Goal: Task Accomplishment & Management: Manage account settings

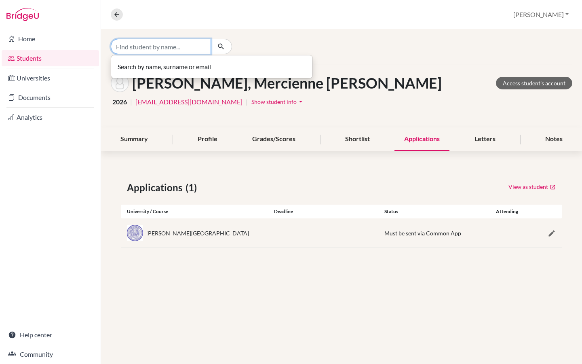
click at [170, 43] on input "Find student by name..." at bounding box center [161, 46] width 100 height 15
type input "rekia"
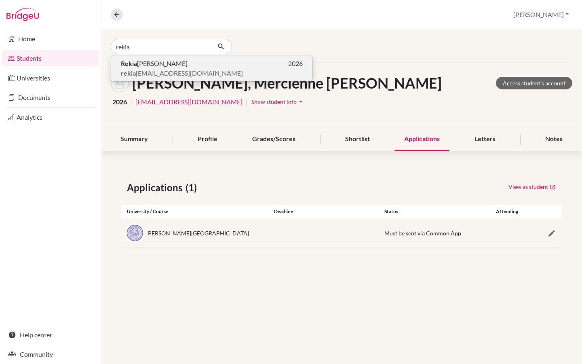
click at [163, 63] on span "[PERSON_NAME] Amoumoun [PERSON_NAME]" at bounding box center [154, 64] width 67 height 10
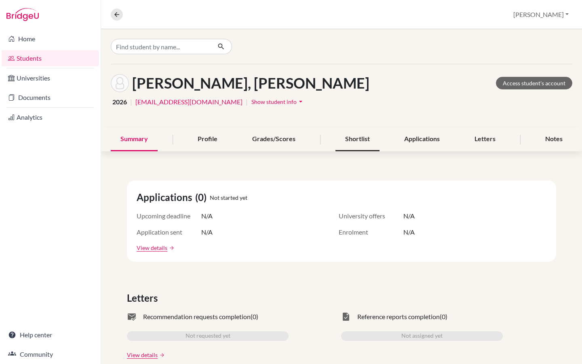
click at [353, 138] on div "Shortlist" at bounding box center [358, 139] width 44 height 24
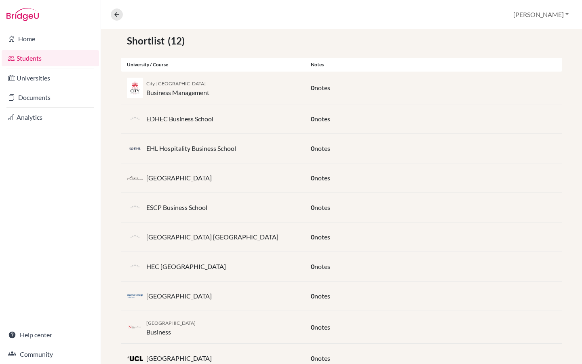
scroll to position [147, 0]
drag, startPoint x: 226, startPoint y: 333, endPoint x: 131, endPoint y: 84, distance: 266.2
click at [131, 84] on div "Shortlist (12) University / Course Notes City, [GEOGRAPHIC_DATA] Business Manag…" at bounding box center [341, 234] width 481 height 441
copy div "City, [GEOGRAPHIC_DATA] Business Management 0 notes EDHEC Business School 0 not…"
click at [410, 194] on div "ESCP Business School 0 notes" at bounding box center [342, 207] width 442 height 30
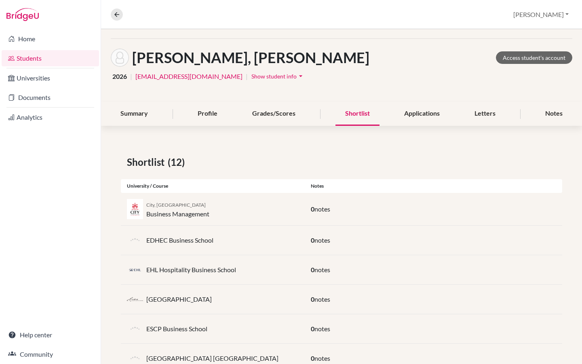
scroll to position [0, 0]
